Goal: Task Accomplishment & Management: Complete application form

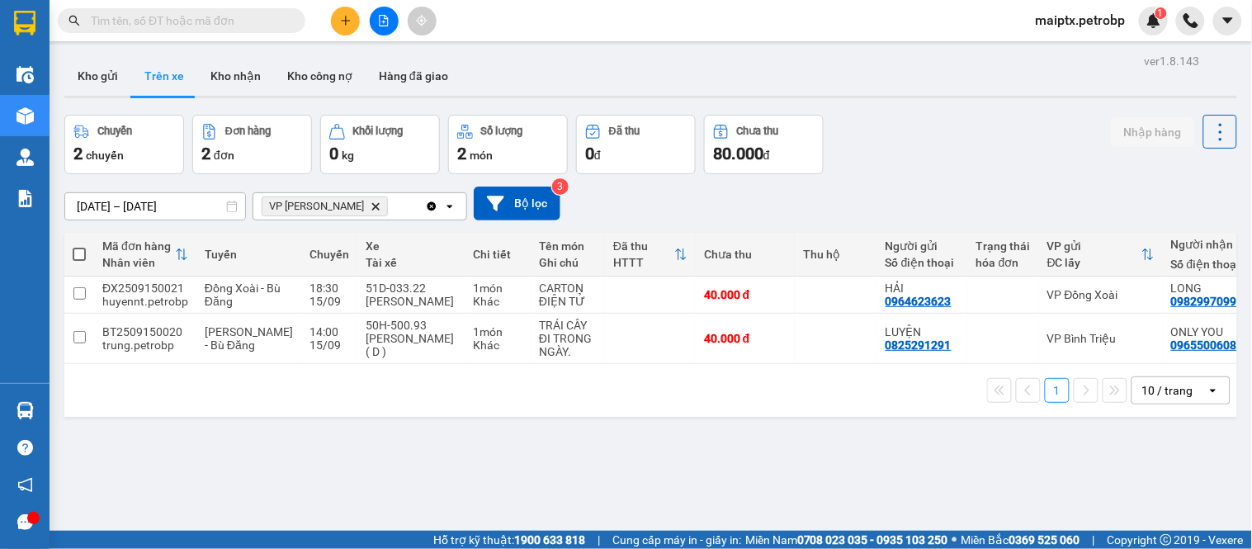
click at [343, 19] on icon "plus" at bounding box center [346, 21] width 12 height 12
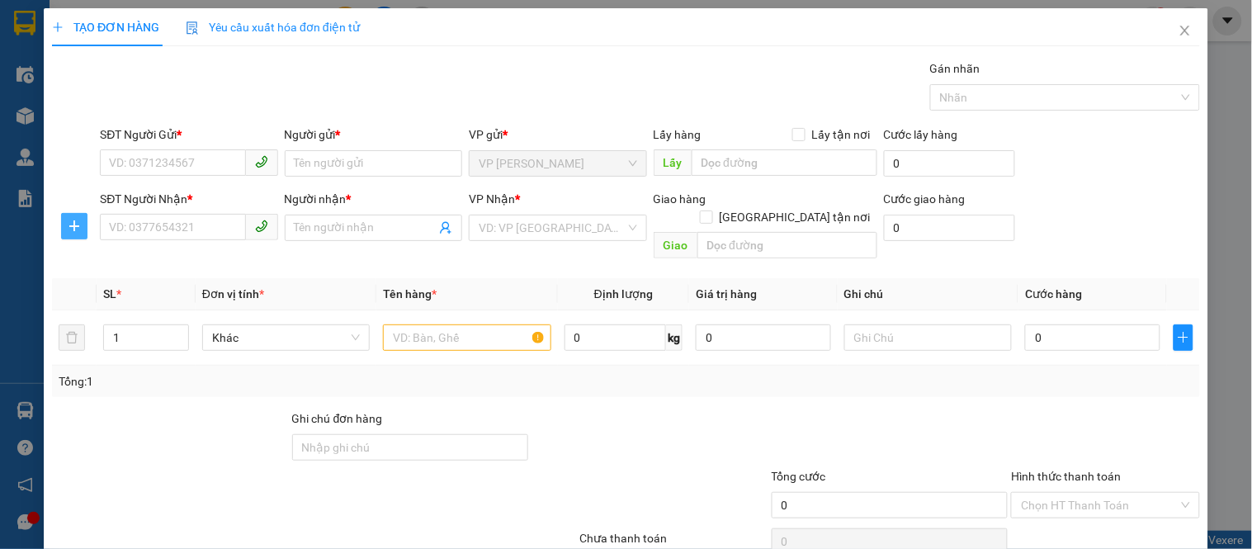
click at [71, 233] on button "button" at bounding box center [74, 226] width 26 height 26
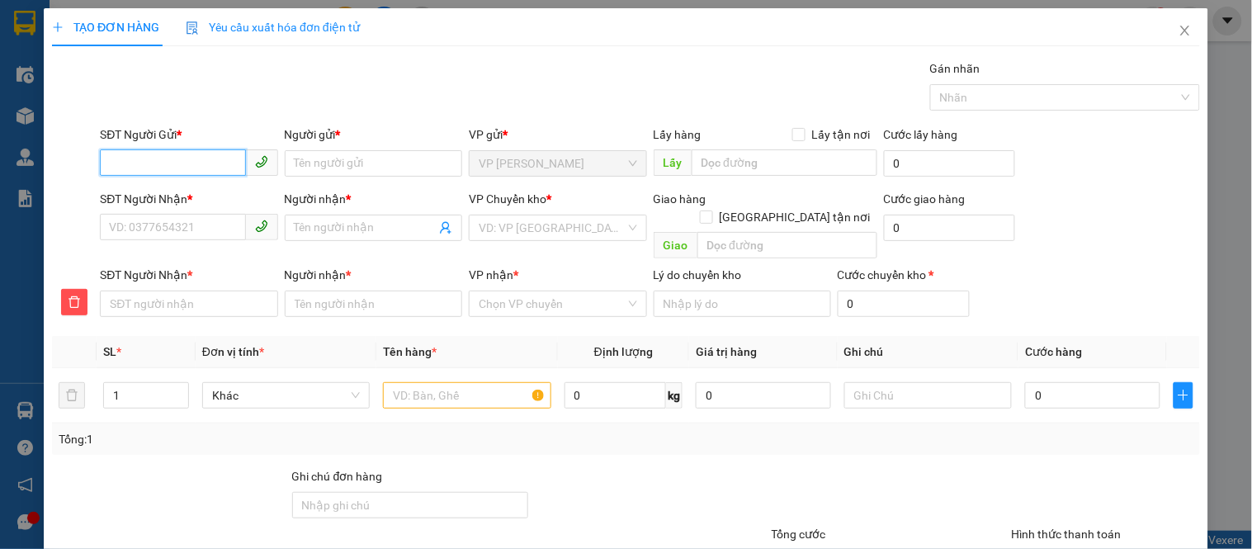
click at [165, 161] on input "SĐT Người Gửi *" at bounding box center [172, 162] width 145 height 26
click at [168, 195] on div "0826909678 - tâm" at bounding box center [187, 196] width 156 height 18
type input "0826909678"
type input "tâm"
type input "0373491985"
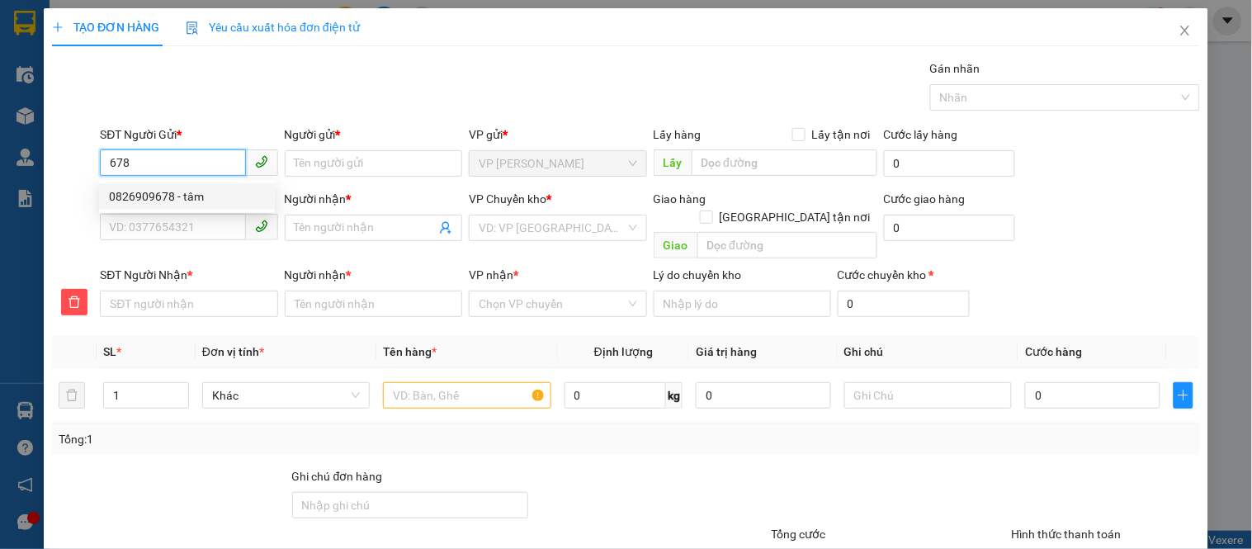
type input "LONG"
type input "0373491985"
type input "LONG"
type input "300.000"
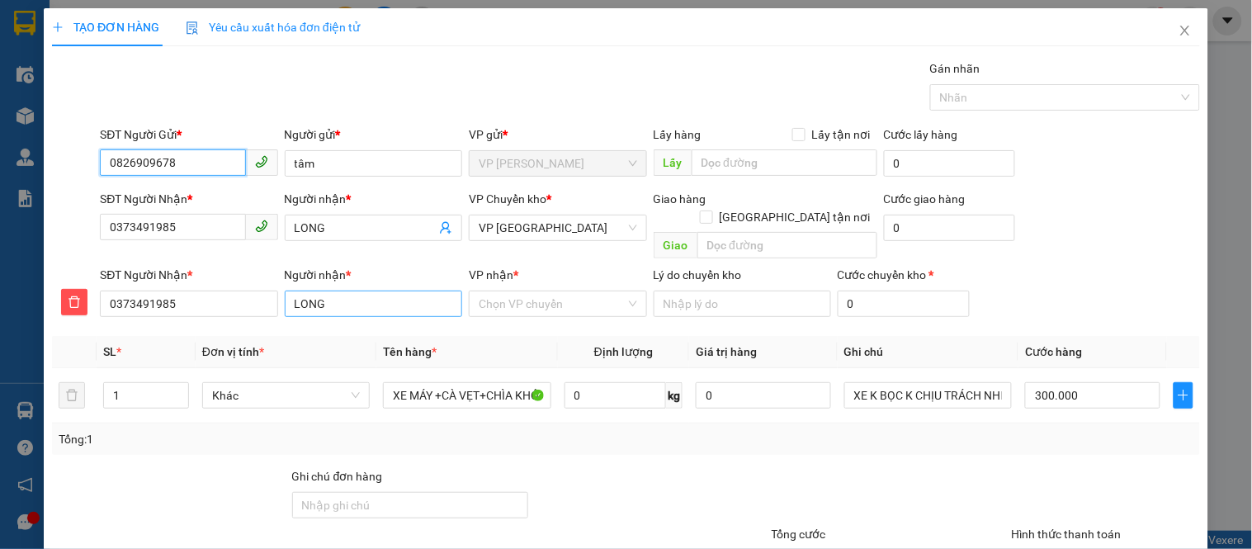
type input "0826909678"
click at [357, 290] on input "LONG" at bounding box center [373, 303] width 177 height 26
type input "TOÀN"
click at [157, 294] on input "0373491985" at bounding box center [188, 303] width 177 height 26
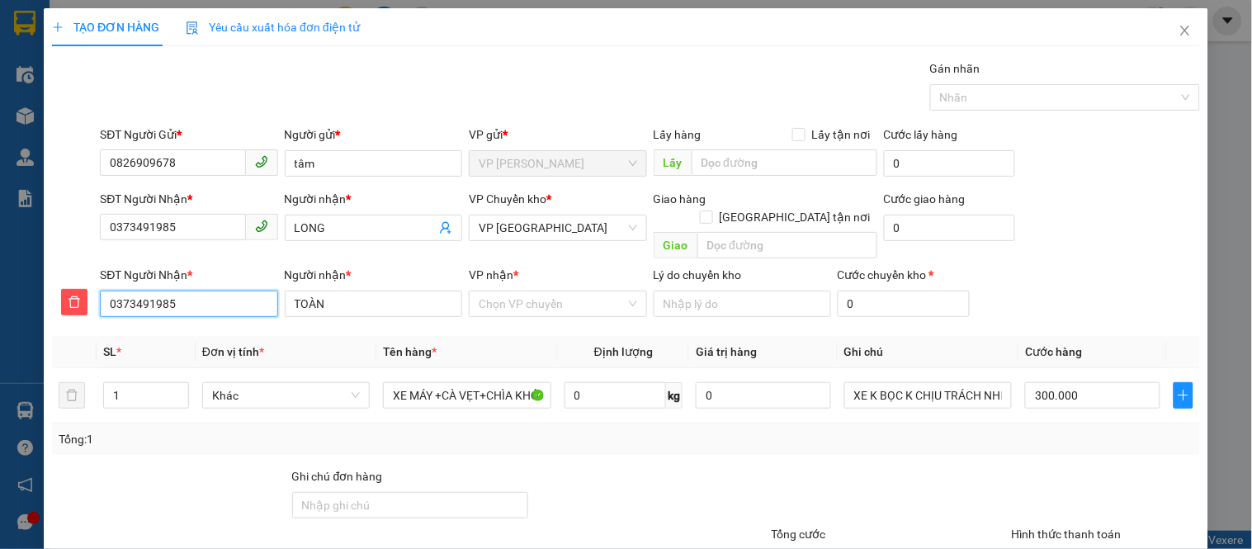
click at [157, 294] on input "0373491985" at bounding box center [188, 303] width 177 height 26
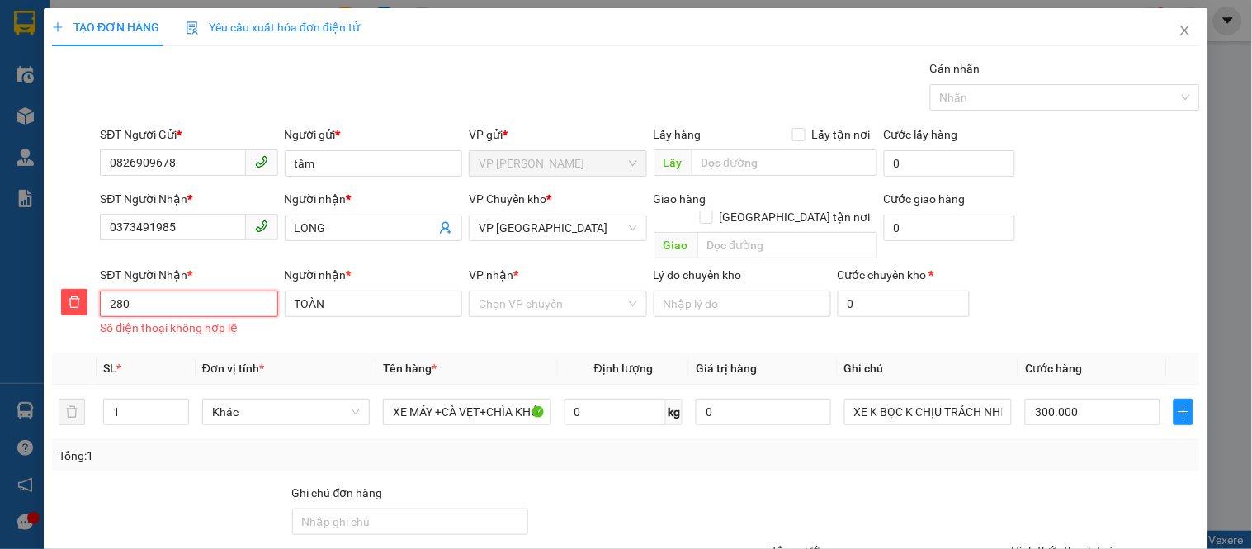
click at [139, 290] on input "280" at bounding box center [188, 303] width 177 height 26
type input "0374838280"
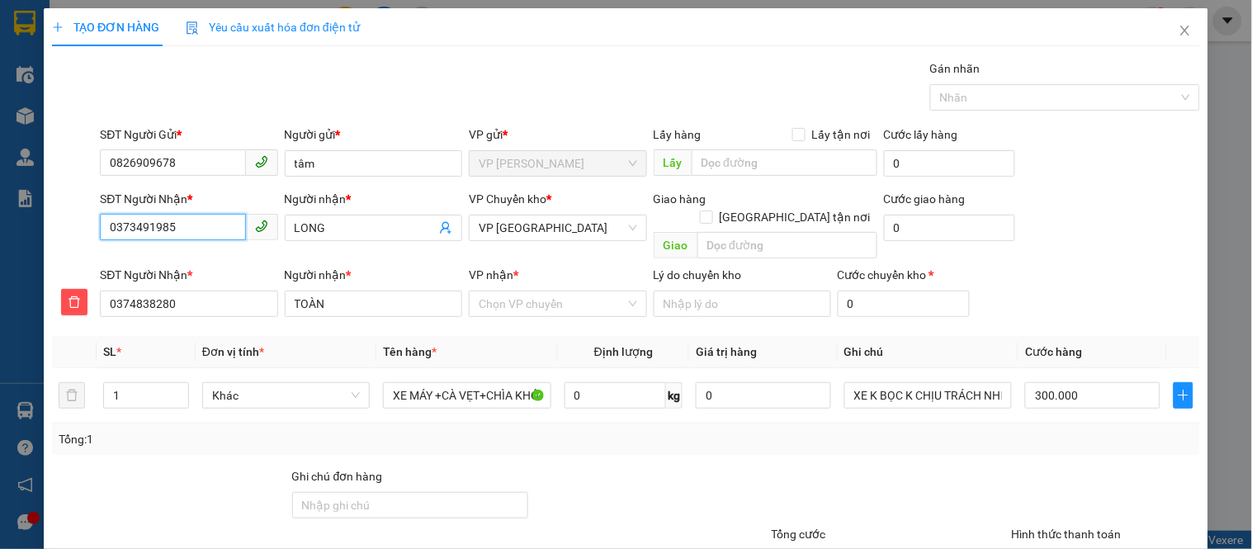
click at [171, 225] on input "0373491985" at bounding box center [172, 227] width 145 height 26
click at [171, 258] on div "0374838280 - TOÀN" at bounding box center [187, 261] width 156 height 18
type input "0374838280"
type input "TOÀN"
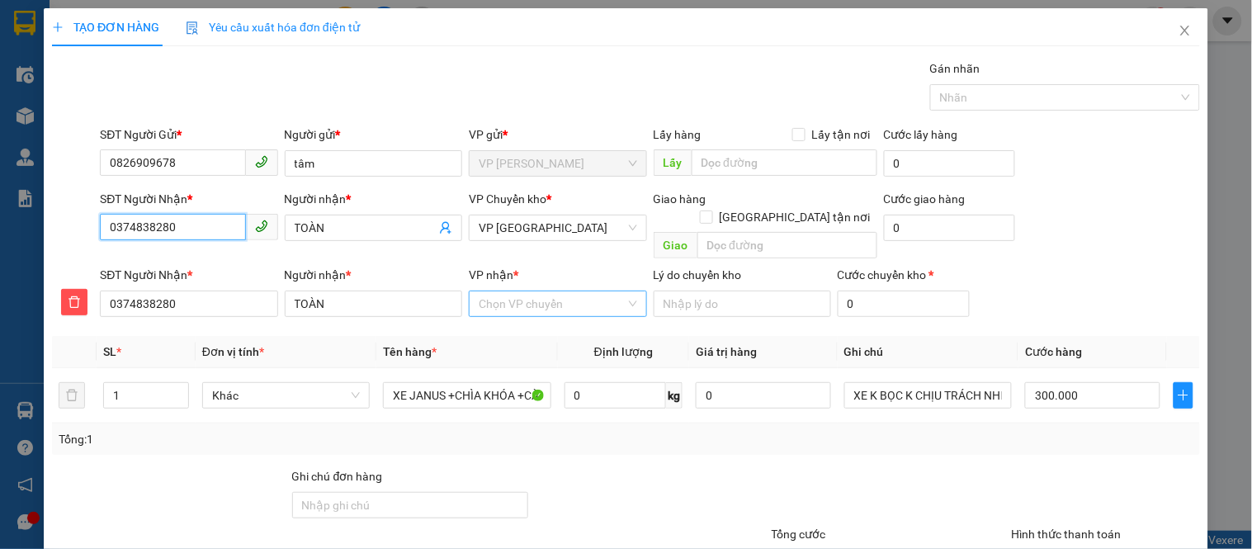
type input "0374838280"
click at [516, 294] on input "VP nhận *" at bounding box center [552, 303] width 146 height 25
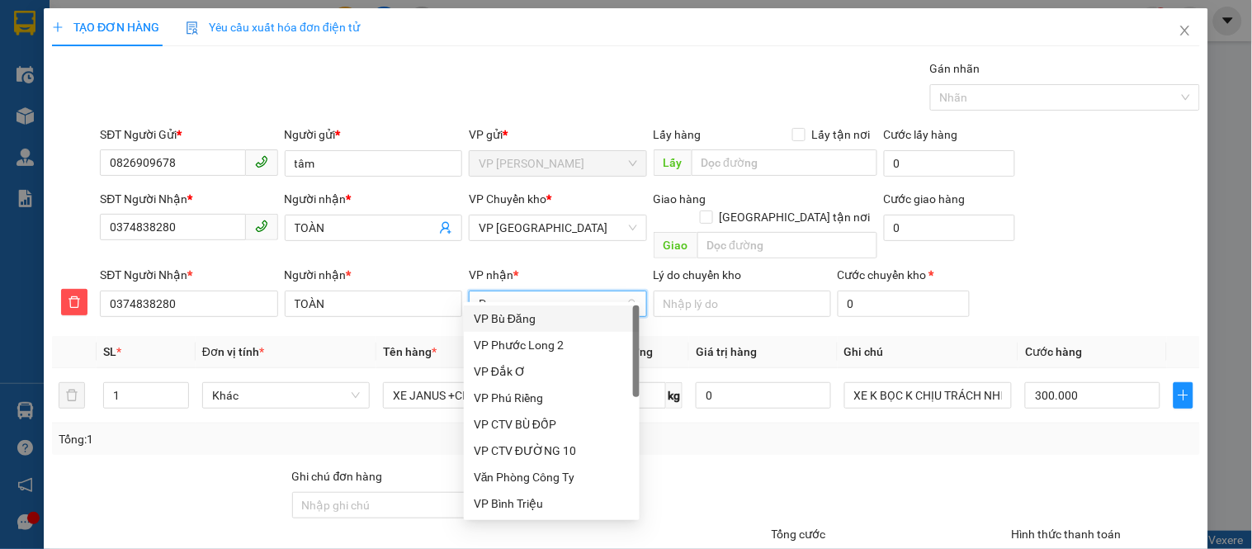
type input "PH"
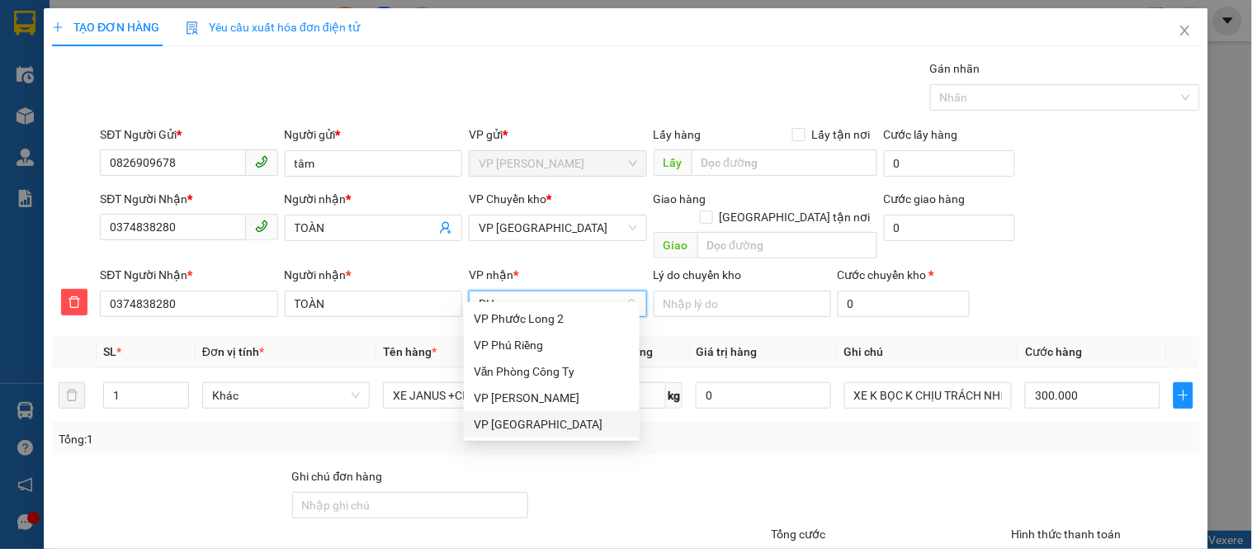
click at [517, 416] on div "VP [GEOGRAPHIC_DATA]" at bounding box center [552, 424] width 156 height 18
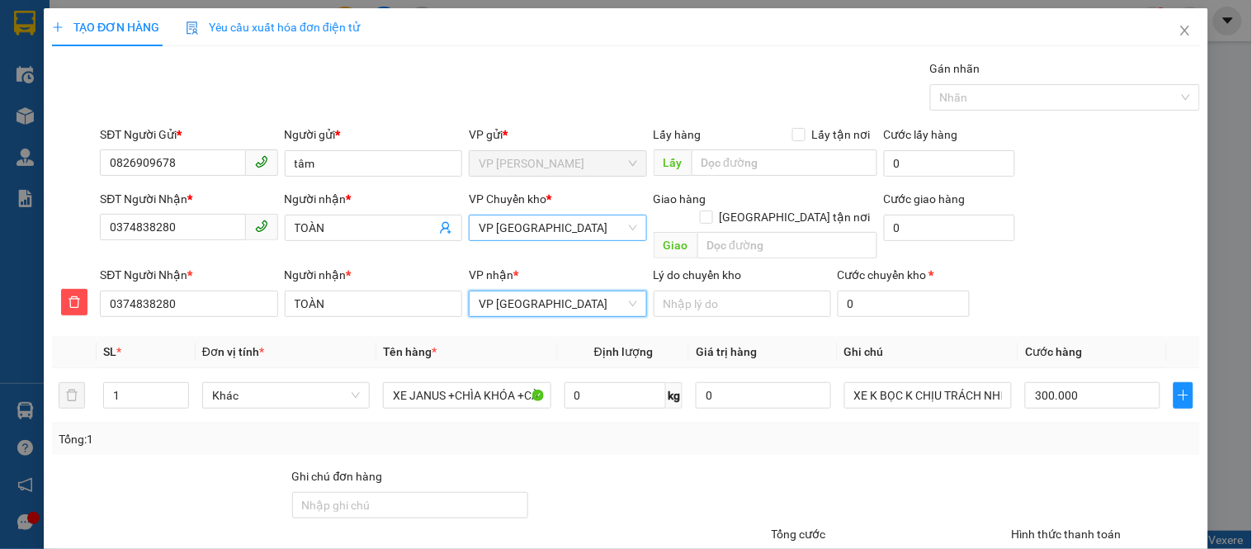
click at [482, 224] on span "VP [GEOGRAPHIC_DATA]" at bounding box center [558, 227] width 158 height 25
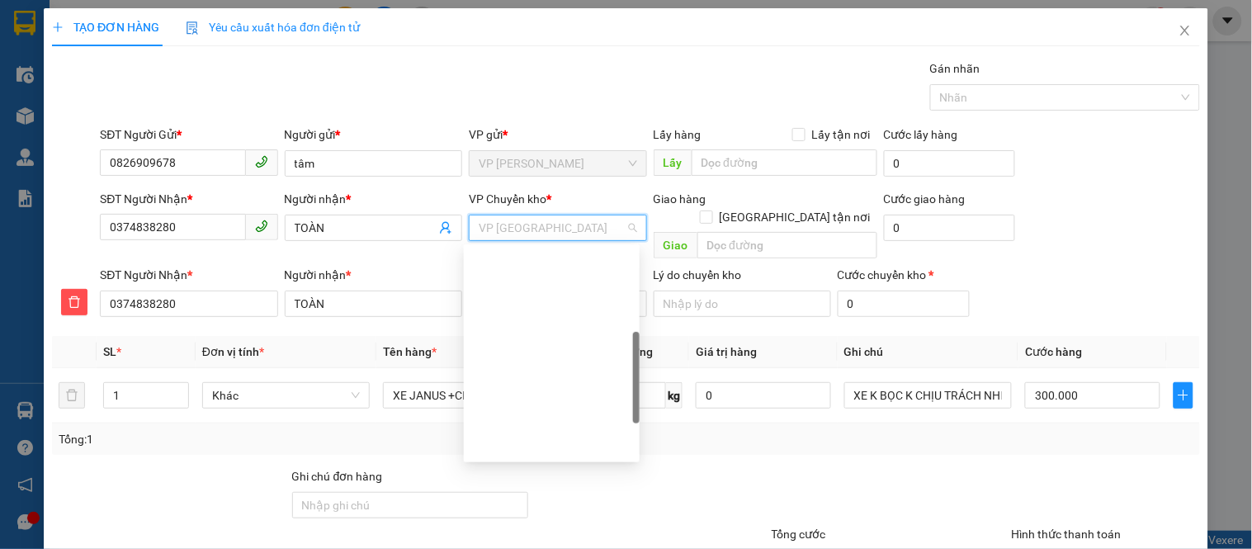
click at [482, 224] on span "VP [GEOGRAPHIC_DATA]" at bounding box center [558, 227] width 158 height 25
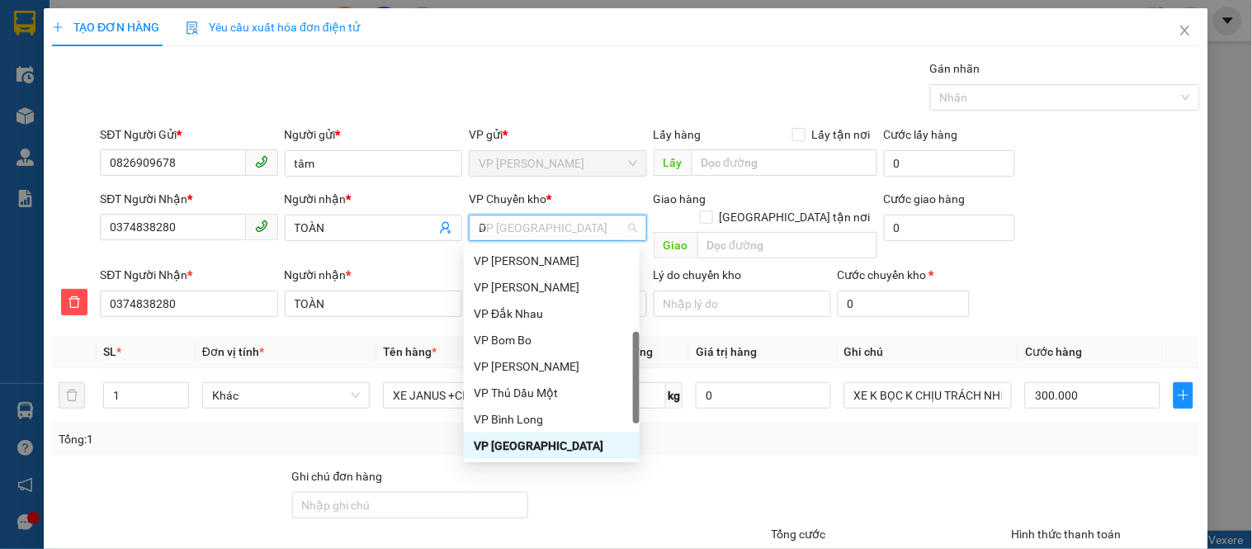
scroll to position [26, 0]
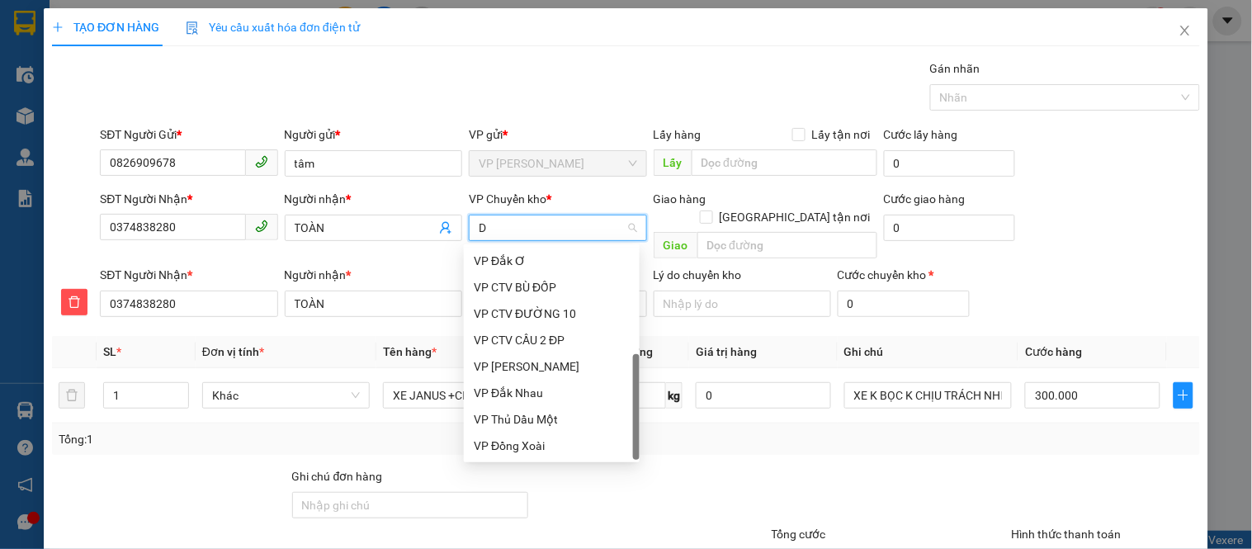
type input "DO"
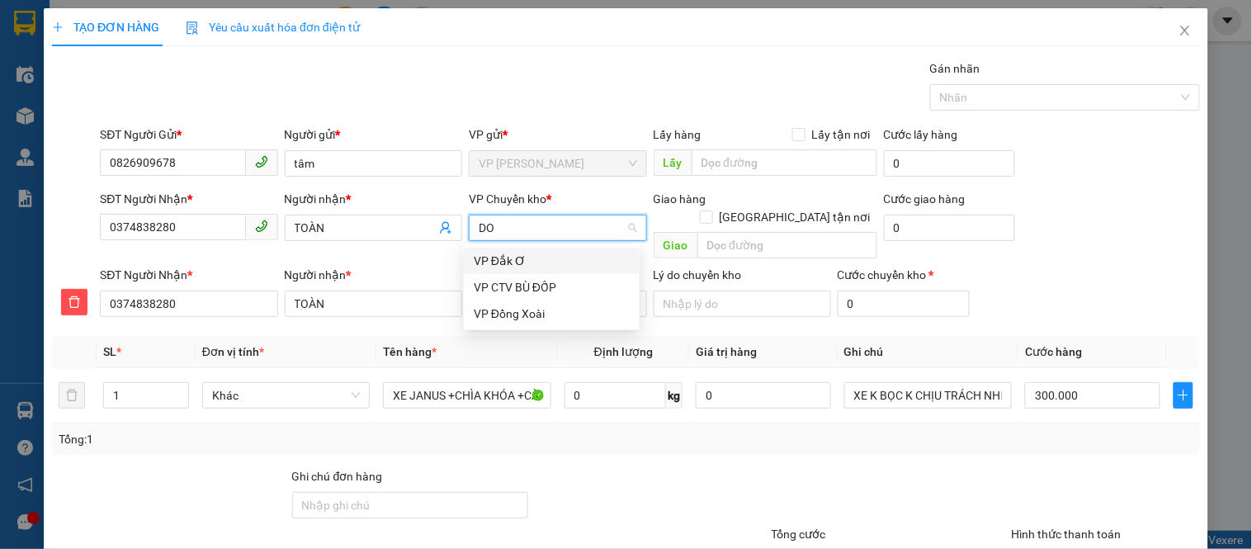
scroll to position [0, 0]
click at [517, 319] on div "VP Đồng Xoài" at bounding box center [552, 314] width 156 height 18
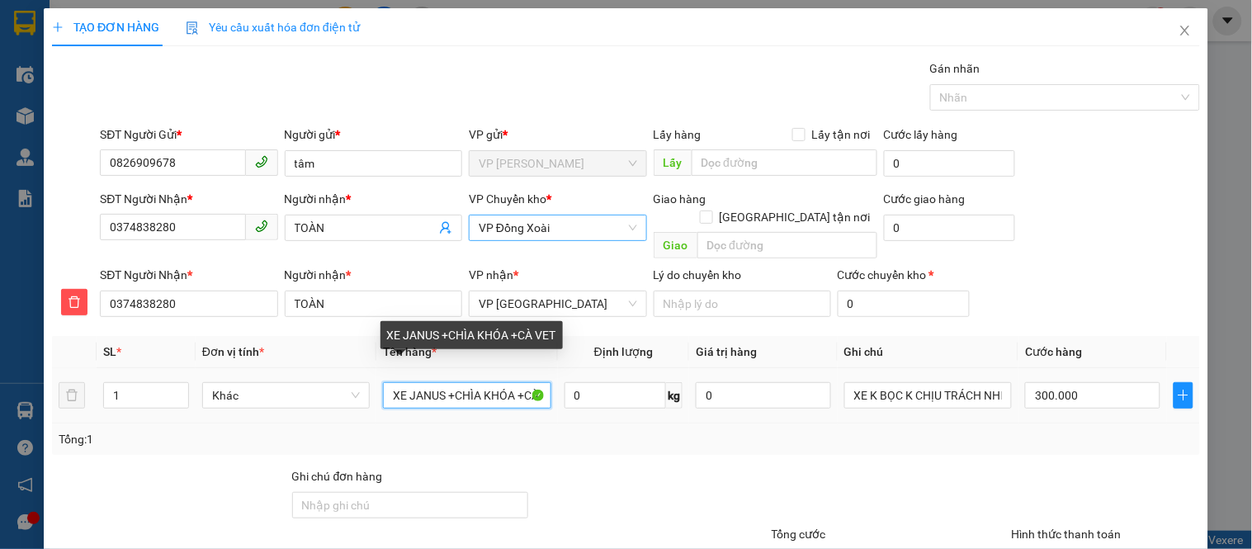
drag, startPoint x: 439, startPoint y: 378, endPoint x: 408, endPoint y: 378, distance: 30.5
click at [408, 382] on input "XE JANUS +CHÌA KHÓA +CÀ VET" at bounding box center [467, 395] width 168 height 26
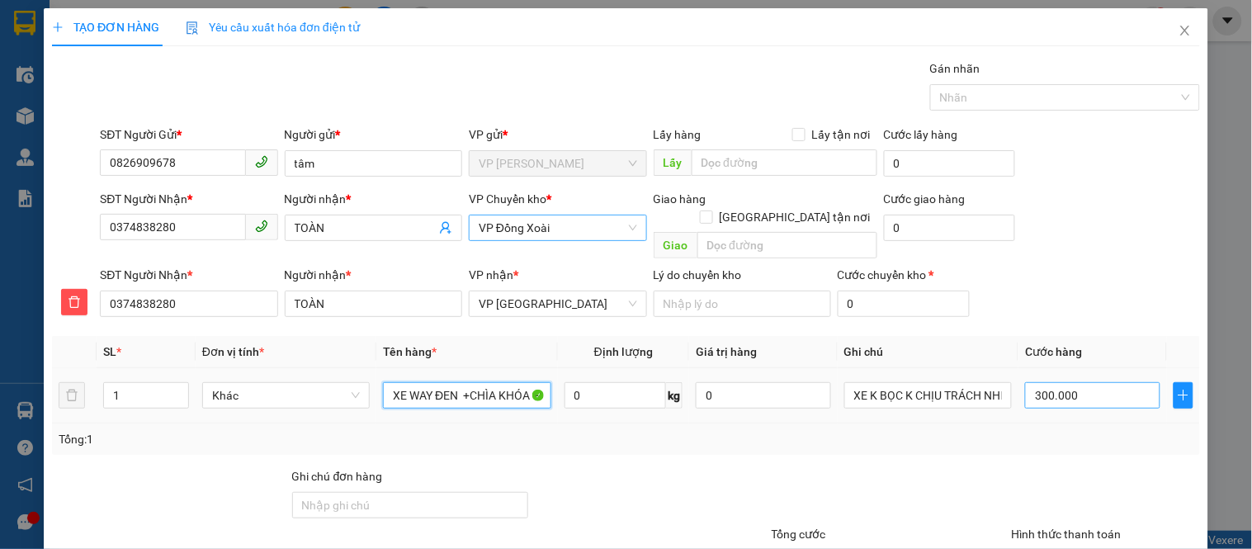
scroll to position [119, 0]
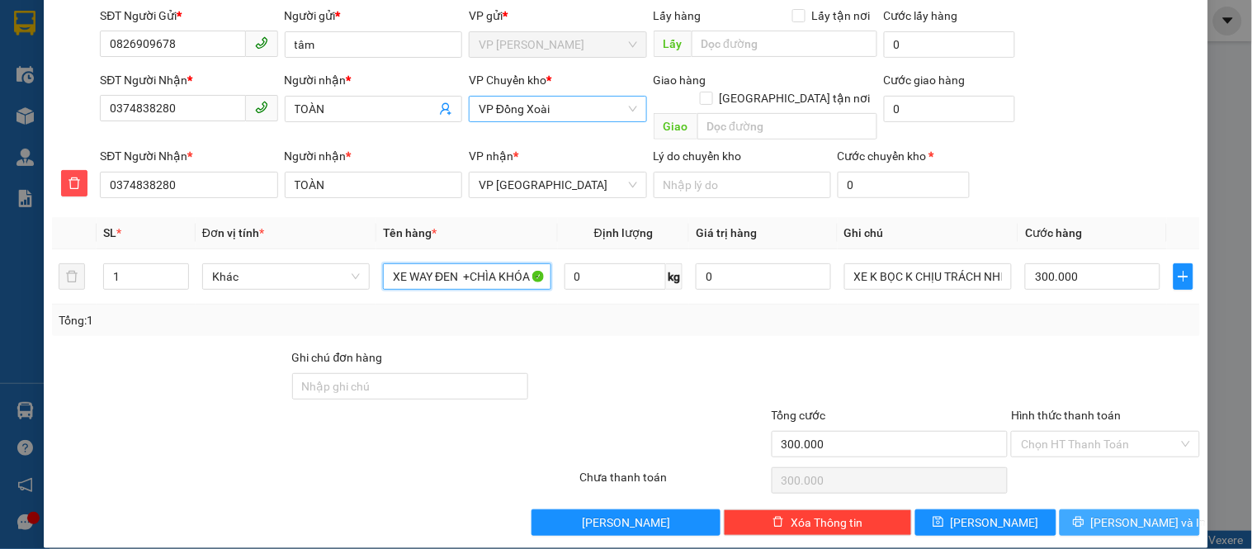
type input "XE WAY ĐEN +CHÌA KHÓA +CÀ VET"
click at [1111, 513] on span "[PERSON_NAME] và In" at bounding box center [1149, 522] width 116 height 18
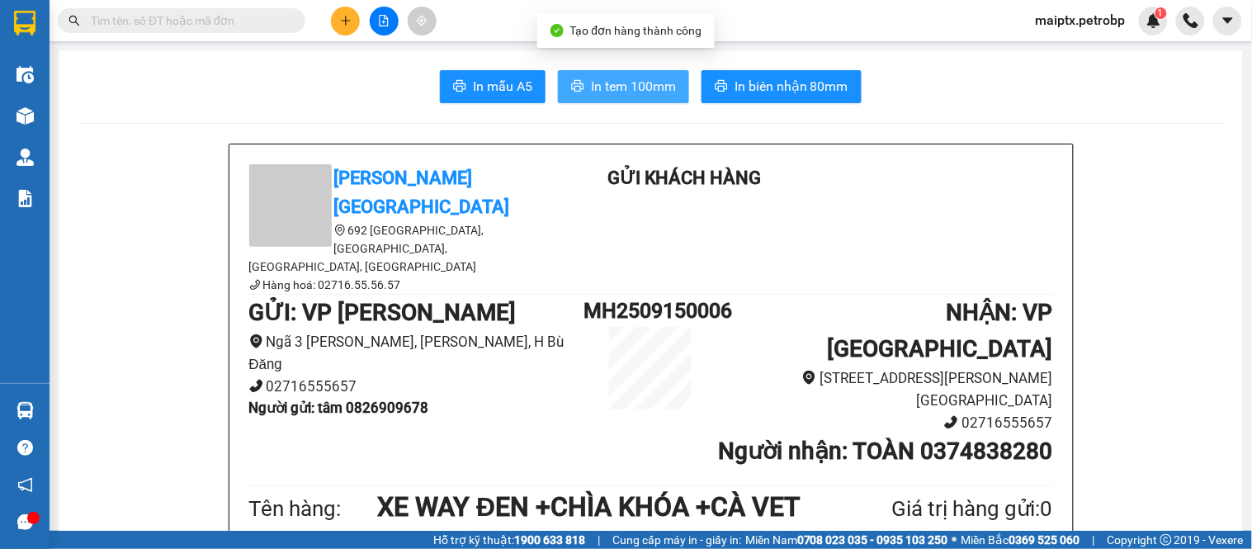
click at [621, 92] on span "In tem 100mm" at bounding box center [633, 86] width 85 height 21
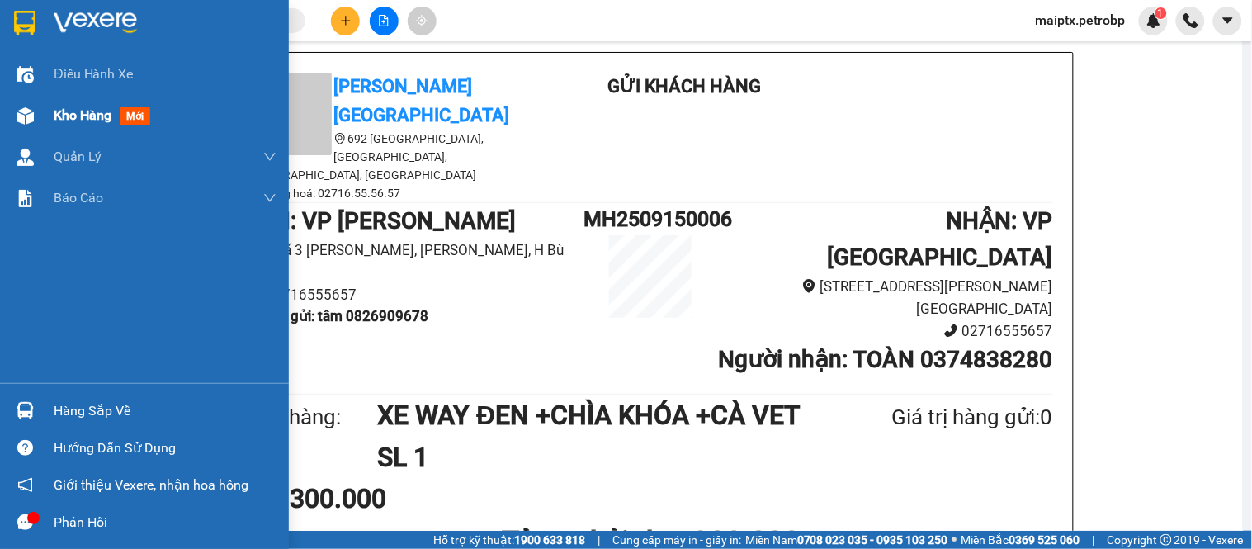
click at [40, 114] on div "Kho hàng mới" at bounding box center [144, 115] width 289 height 41
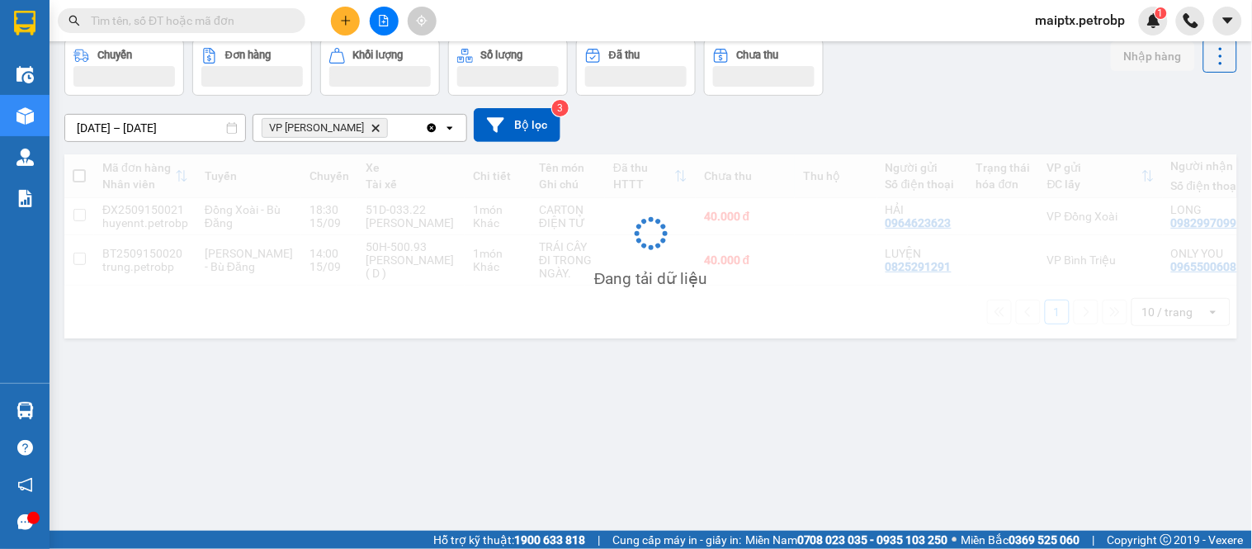
scroll to position [76, 0]
